Goal: Find specific page/section: Find specific page/section

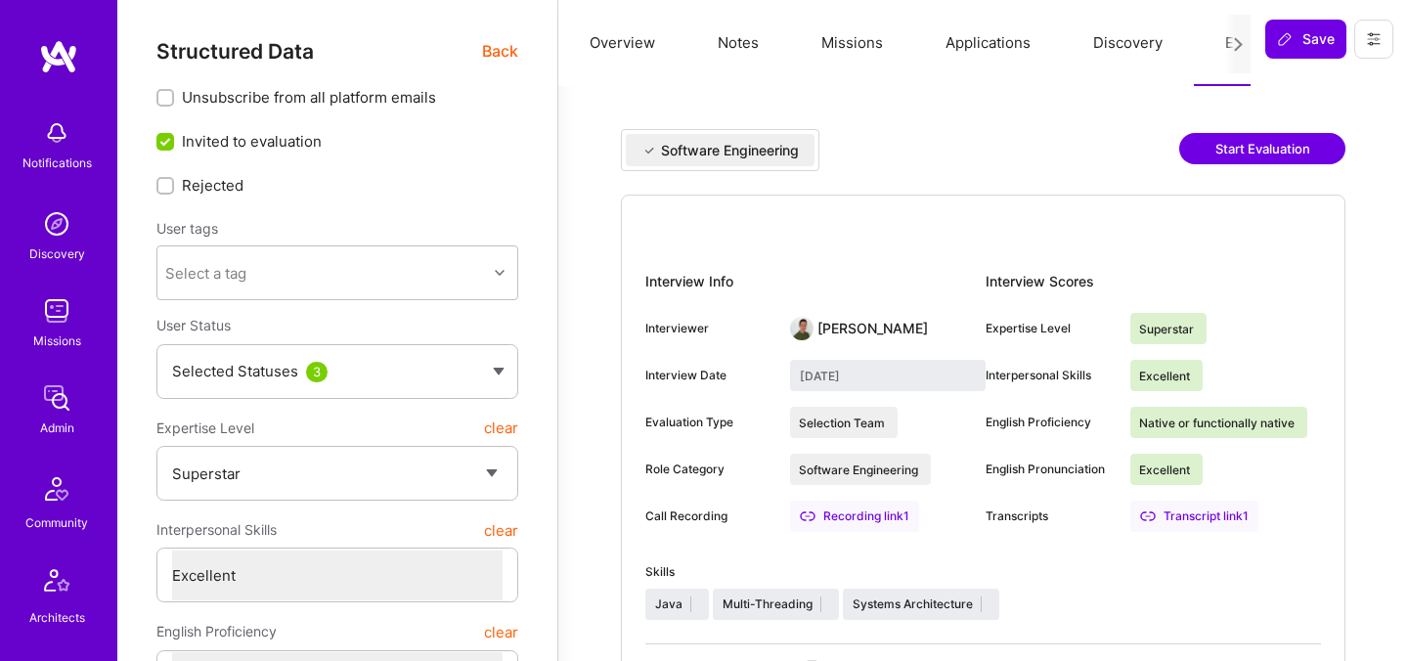
select select "7"
select select "US"
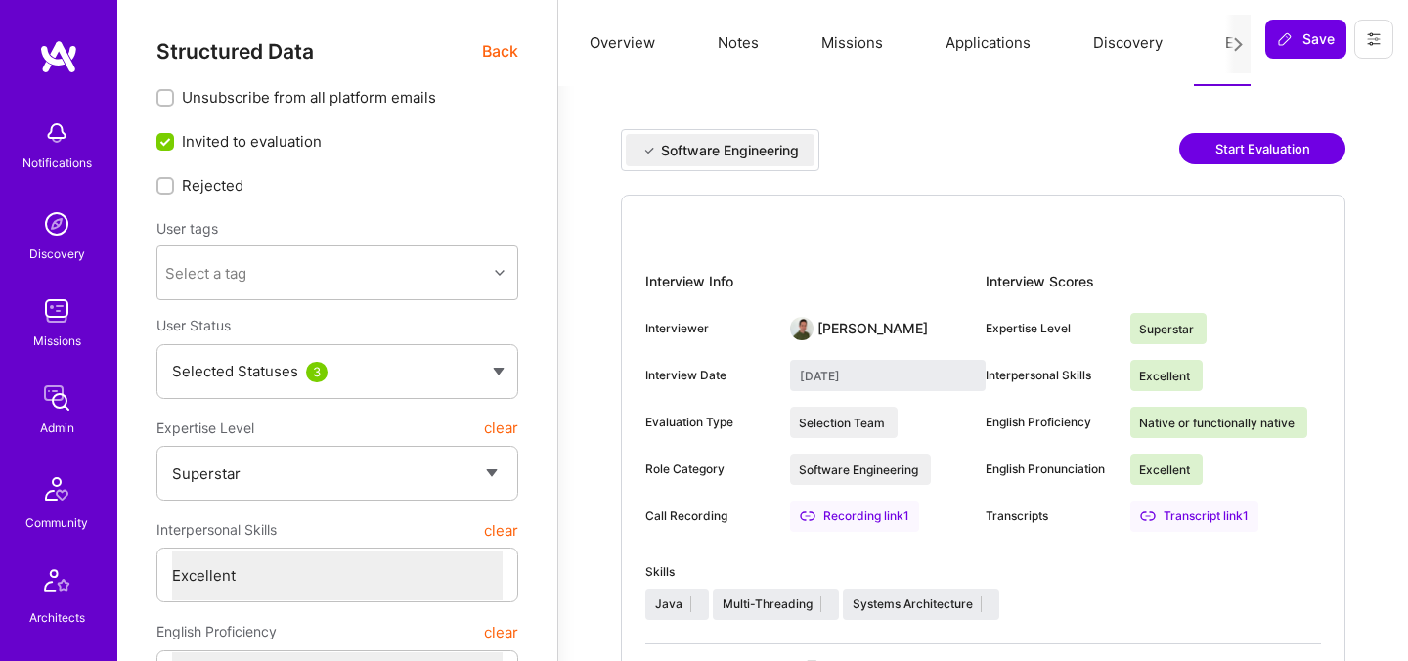
select select "Right Now"
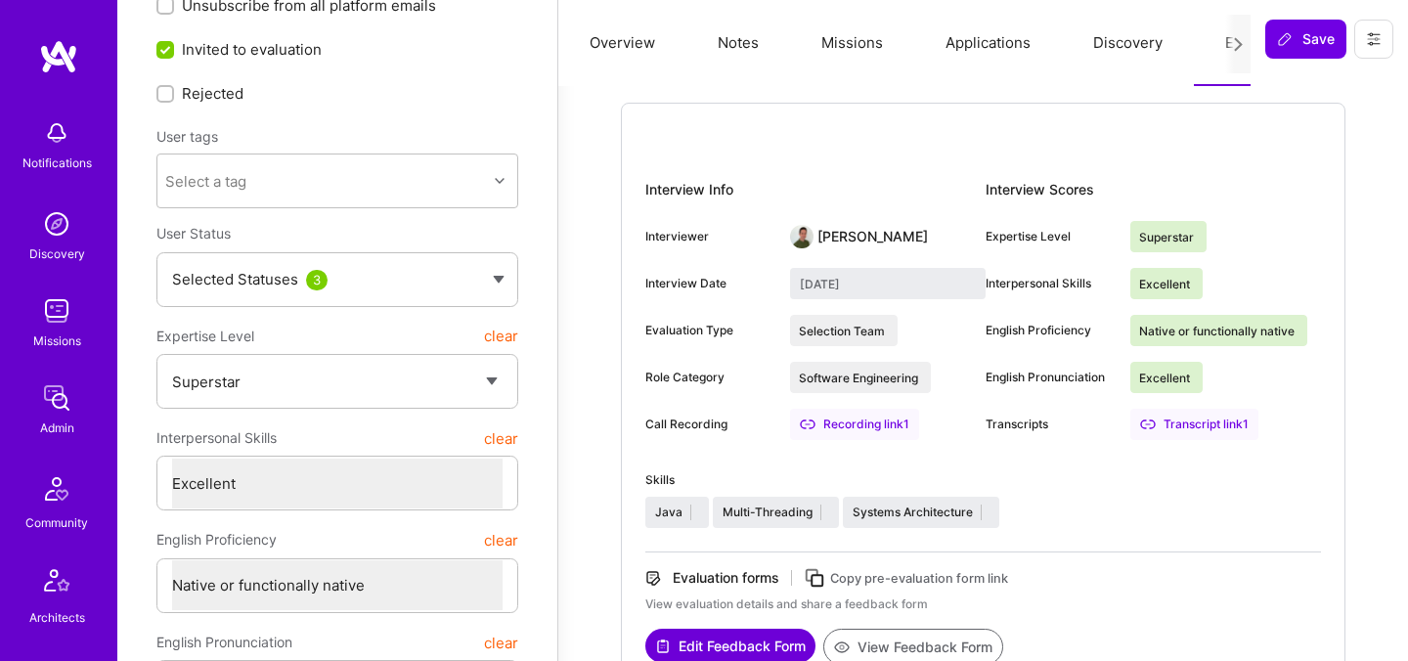
scroll to position [44, 0]
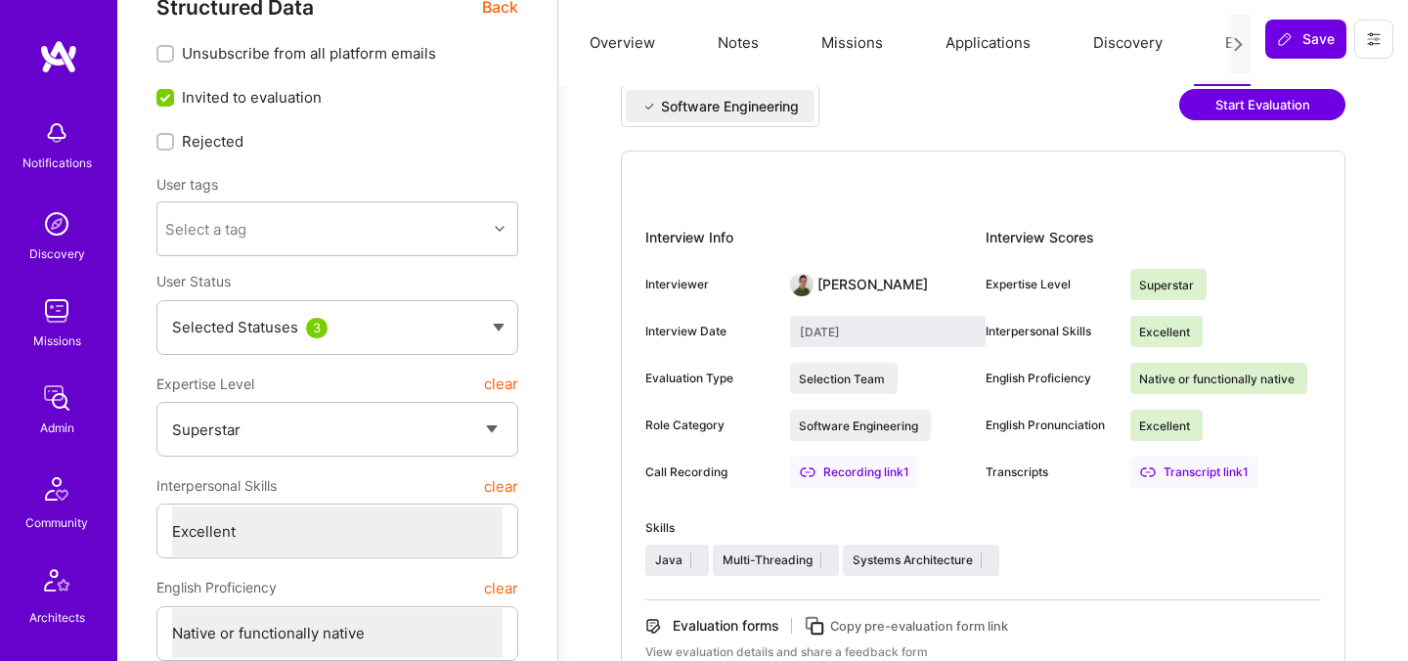
click at [854, 37] on button "Missions" at bounding box center [852, 43] width 124 height 86
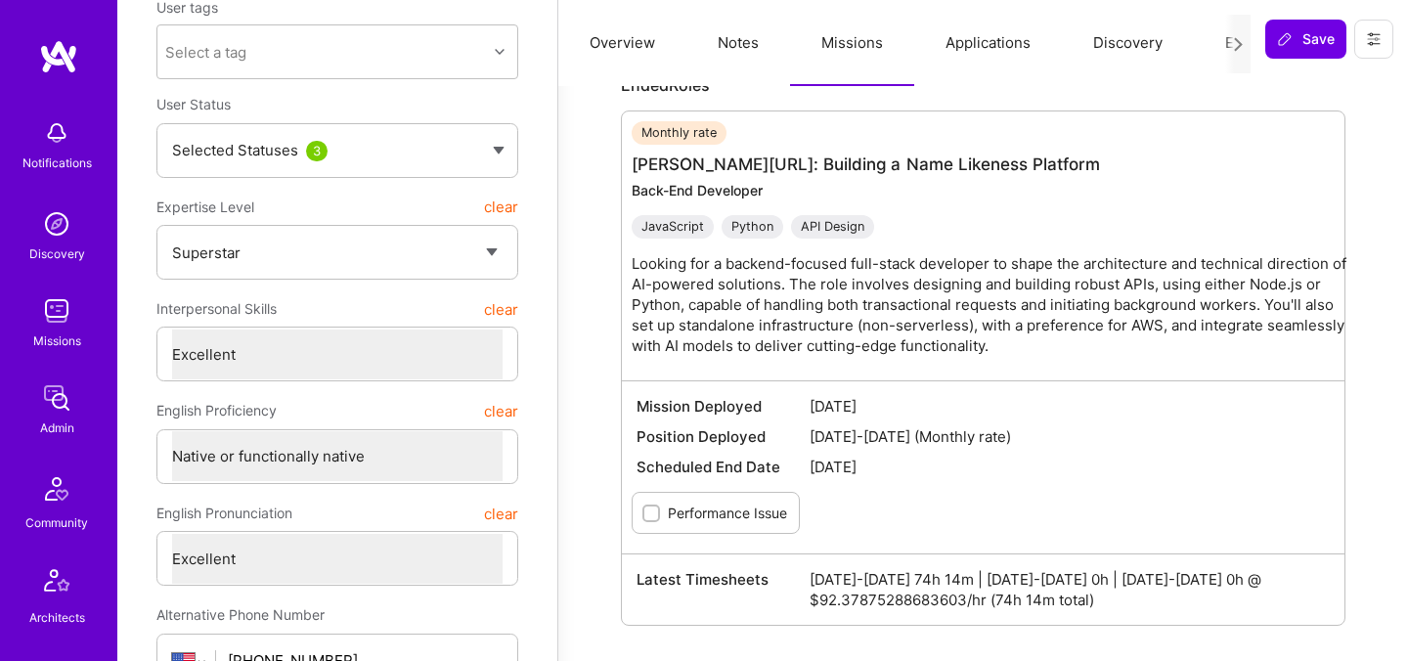
scroll to position [219, 0]
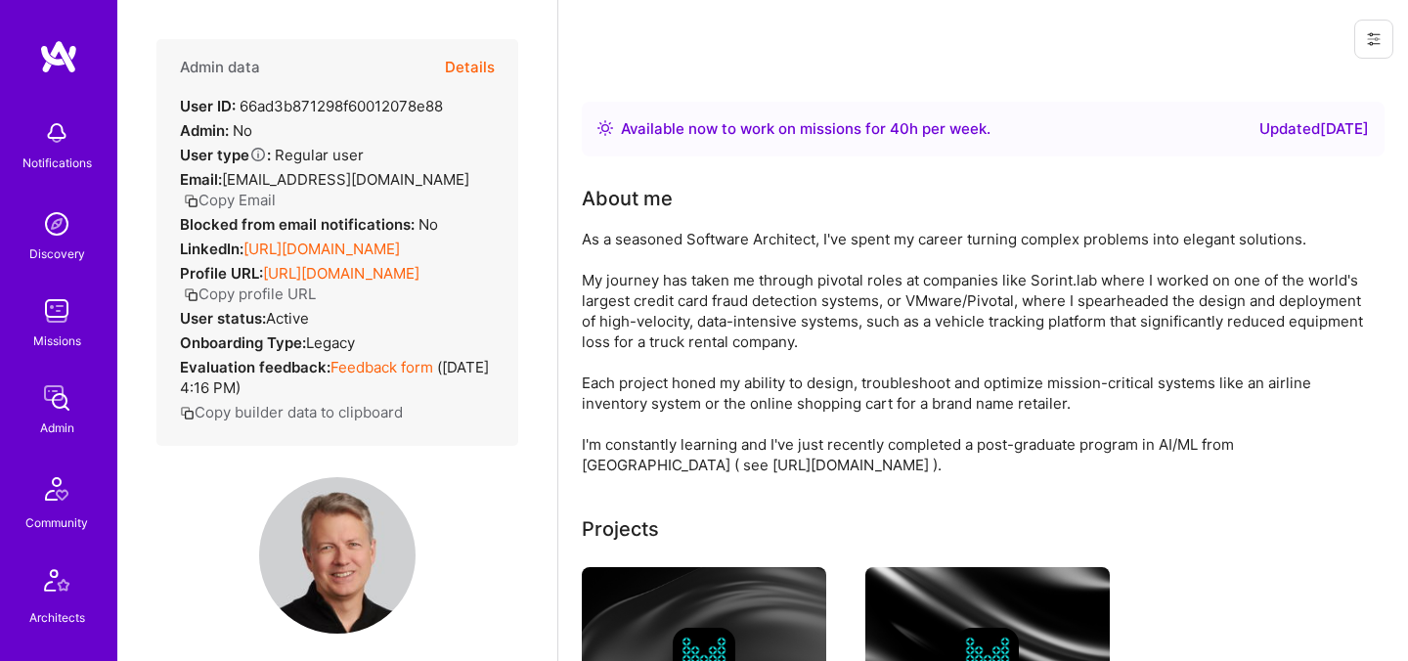
click at [477, 58] on button "Details" at bounding box center [470, 67] width 50 height 57
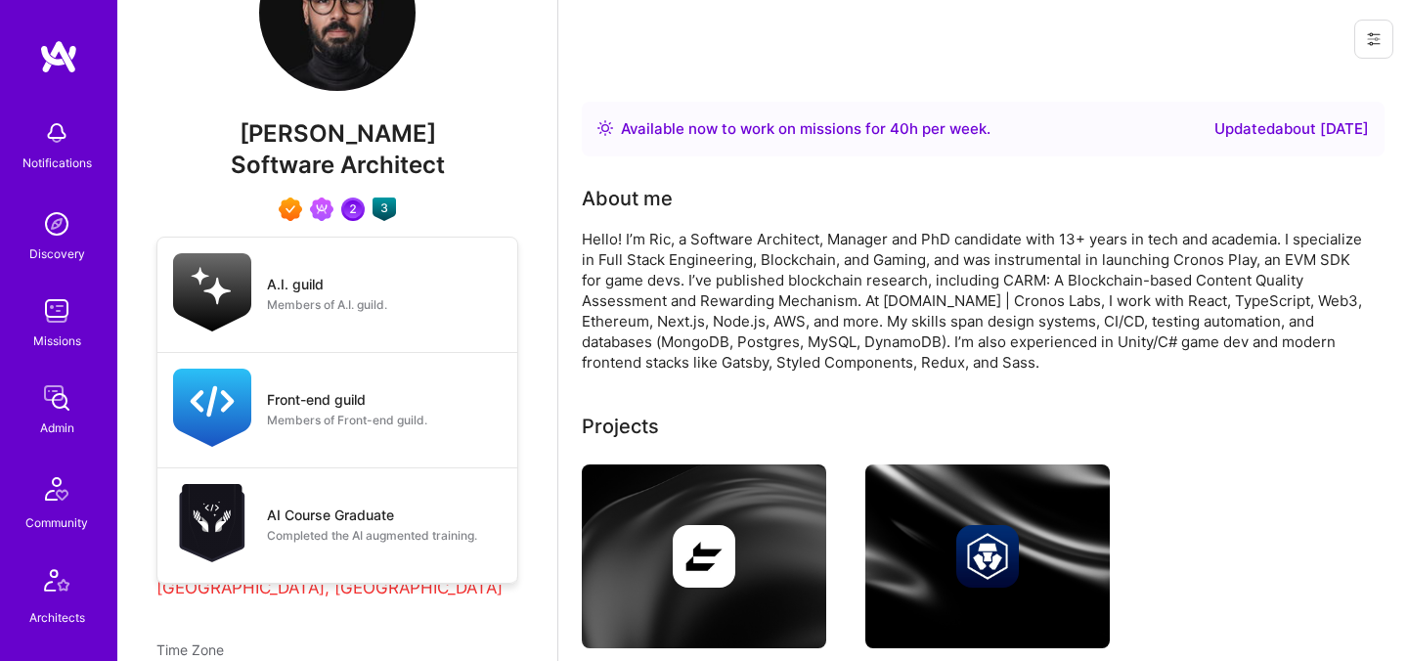
scroll to position [611, 0]
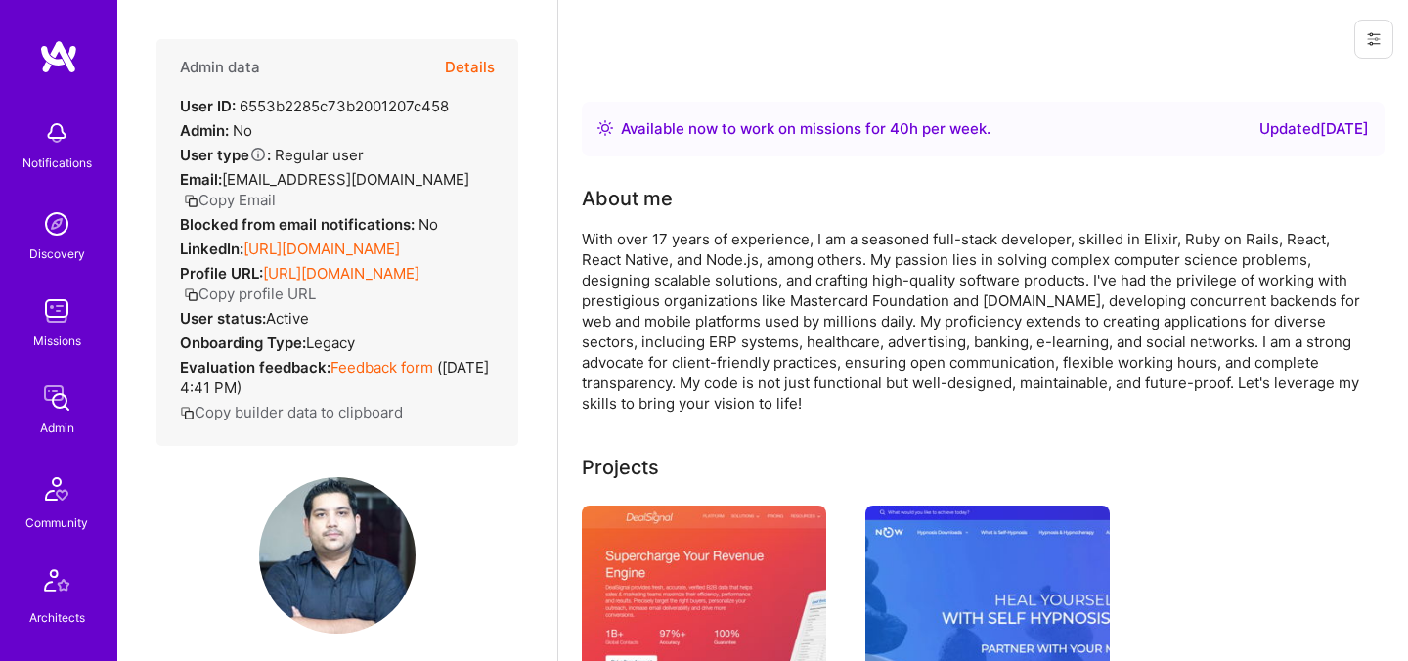
click at [466, 68] on button "Details" at bounding box center [470, 67] width 50 height 57
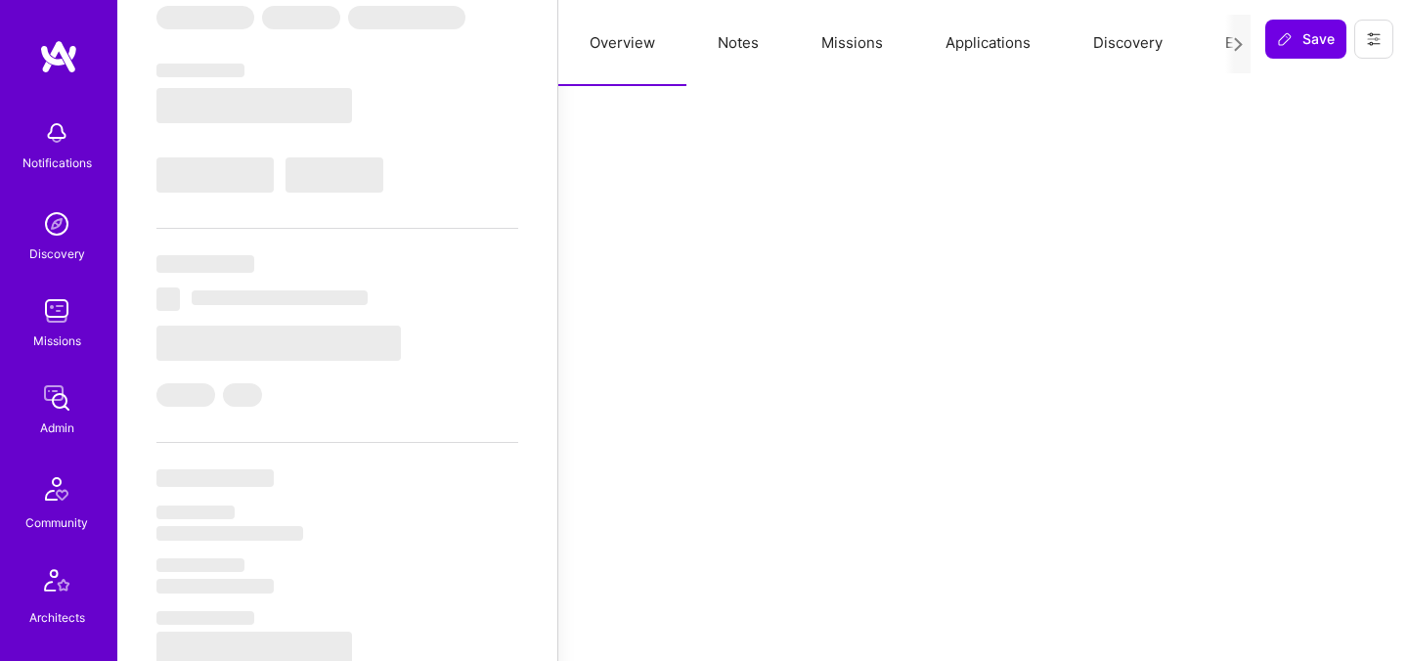
scroll to position [314, 0]
select select "Right Now"
select select "7"
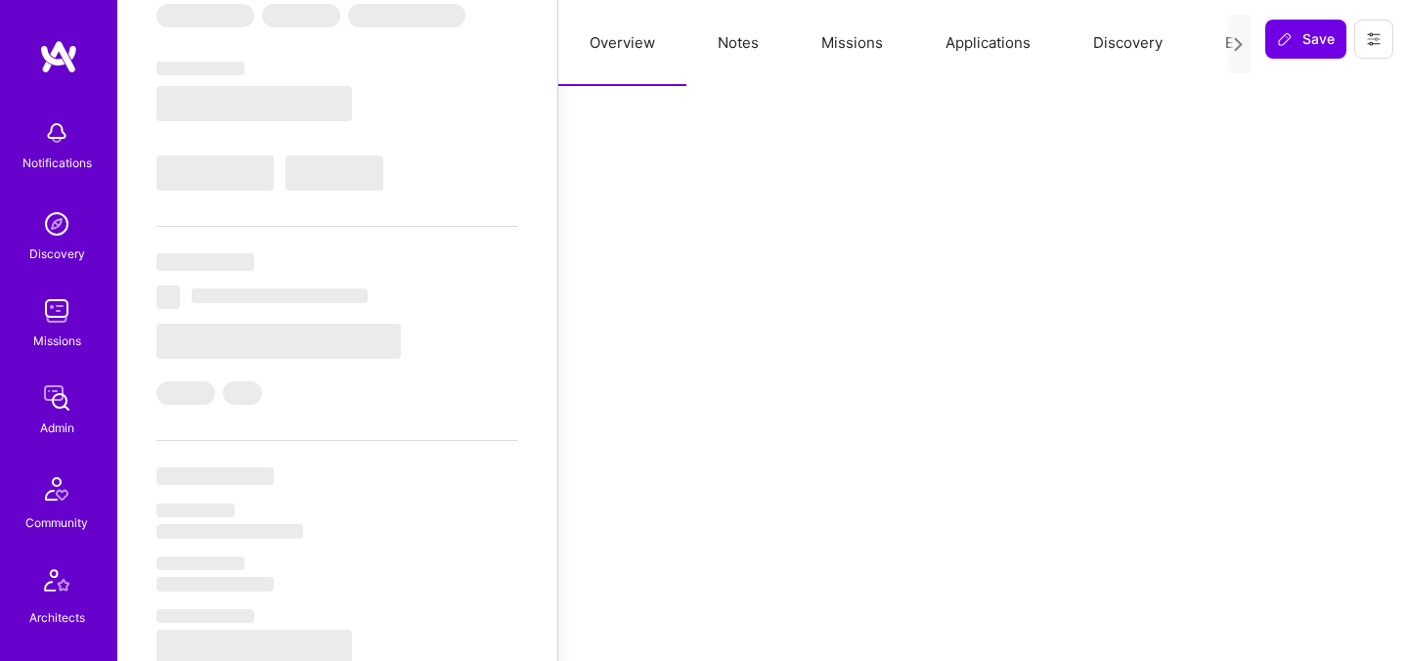
select select "6"
select select "GB"
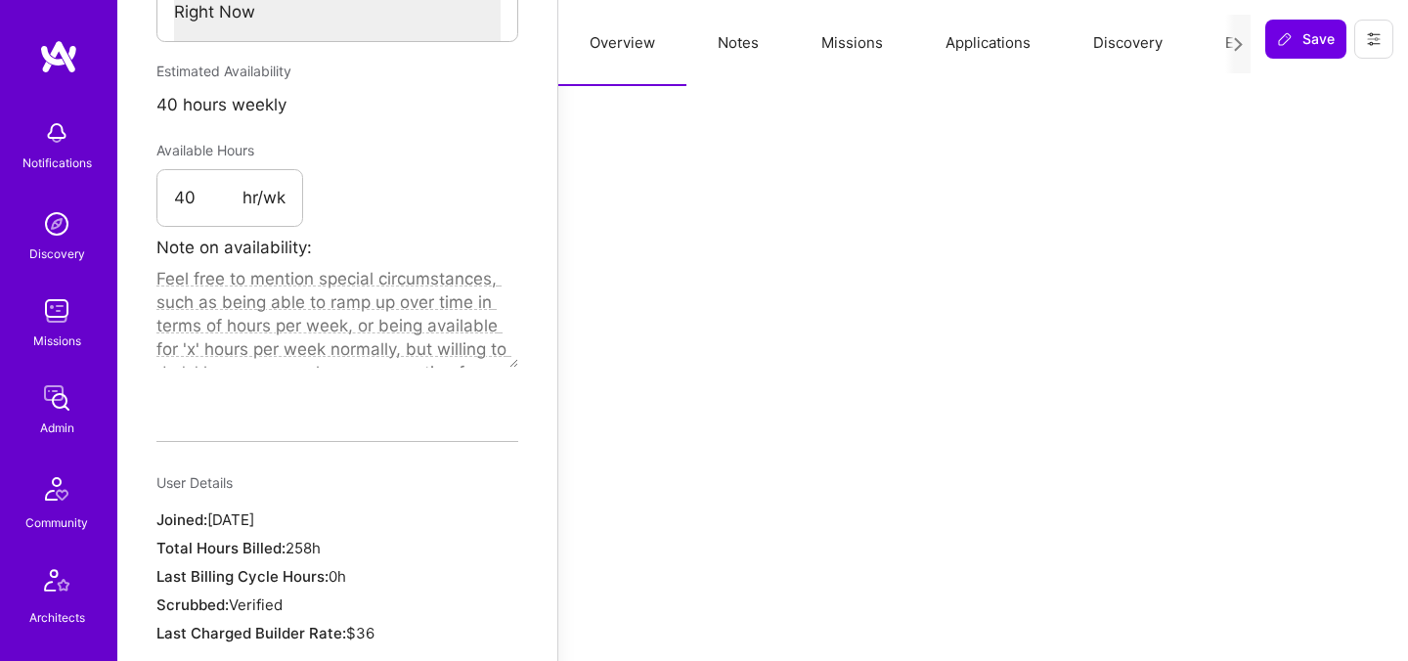
scroll to position [1074, 0]
click at [1214, 44] on button "Evaluation" at bounding box center [1261, 43] width 134 height 86
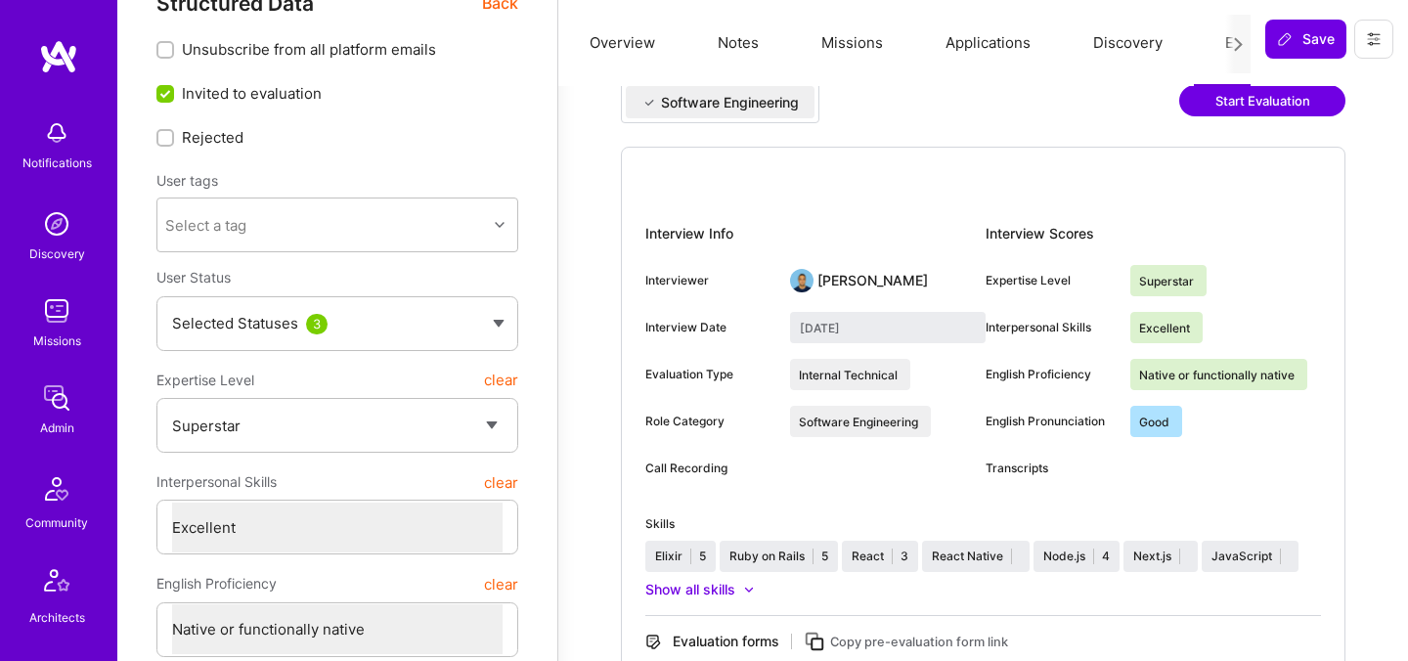
scroll to position [50, 0]
